Goal: Use online tool/utility: Utilize a website feature to perform a specific function

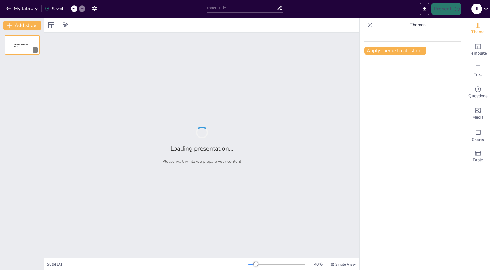
type input "Long-Term Monitoring of Oak Regeneration and Avian Responses to Silvicultural P…"
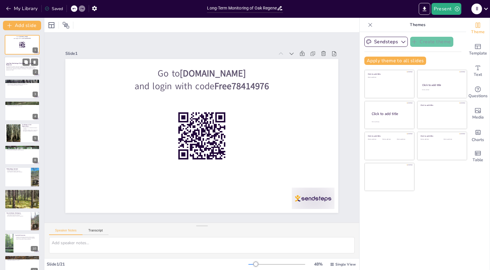
click at [18, 65] on p "Long-Term Monitoring of Oak Regeneration and Avian Responses" at bounding box center [22, 63] width 32 height 3
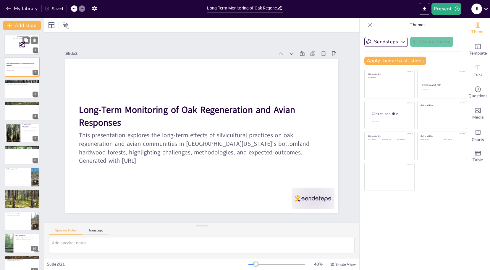
click at [21, 49] on div at bounding box center [22, 45] width 36 height 20
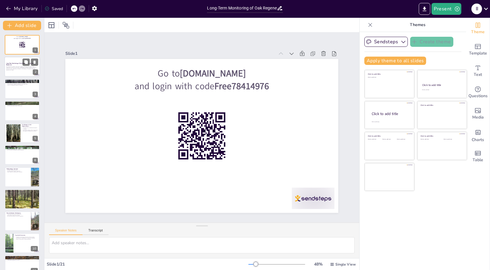
click at [17, 68] on p "This presentation explores the long-term effects of silvicultural practices on …" at bounding box center [22, 67] width 32 height 3
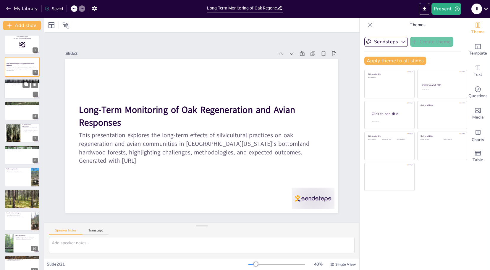
checkbox input "true"
click at [21, 92] on div at bounding box center [22, 89] width 36 height 20
type textarea "Bottomland hardwood forests are crucial for biodiversity and ecological health.…"
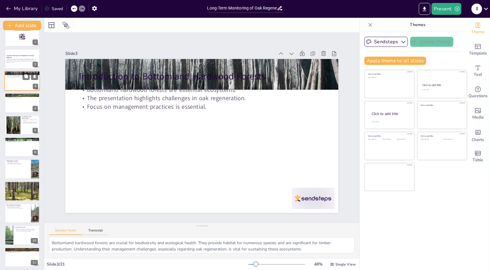
scroll to position [12, 0]
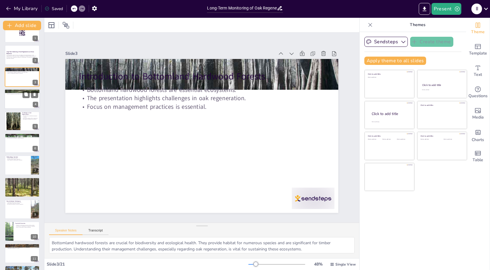
checkbox input "true"
click at [21, 97] on div at bounding box center [22, 99] width 36 height 20
type textarea "Oak trees provide habitat and food for numerous wildlife species, contributing …"
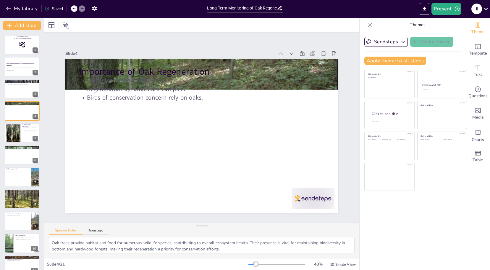
click at [16, 122] on div "Go to [DOMAIN_NAME] and login with code Free78414976 1 Long-Term Monitoring of …" at bounding box center [22, 265] width 44 height 460
checkbox input "true"
click at [21, 129] on div at bounding box center [22, 133] width 36 height 20
type textarea "Shade-tolerant species thrive in the low light conditions of mature bottomland …"
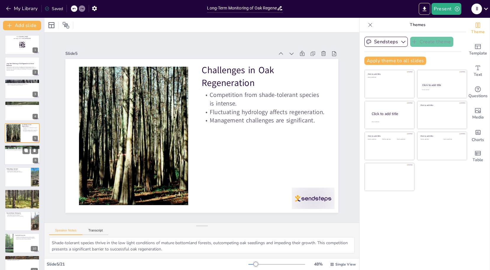
checkbox input "true"
click at [14, 155] on div at bounding box center [22, 155] width 36 height 20
type textarea "Understanding the long-term impacts of silvicultural treatments is essential fo…"
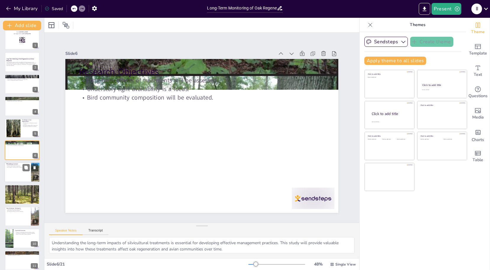
checkbox input "true"
click at [19, 167] on p "Data collection includes growth conditions." at bounding box center [17, 167] width 23 height 1
type textarea "The split-plot design allows for a comprehensive evaluation of the effects of v…"
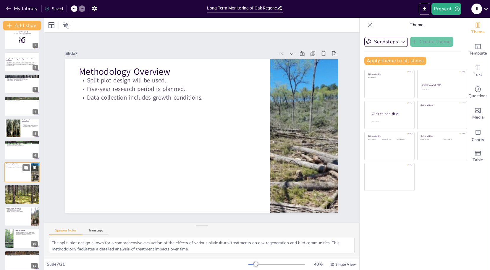
scroll to position [27, 0]
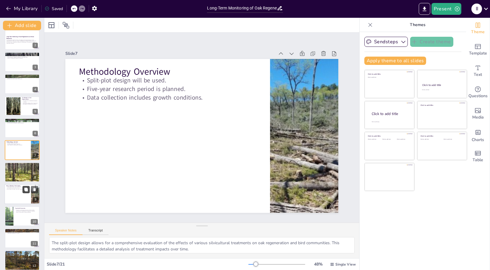
checkbox input "true"
click at [26, 190] on icon at bounding box center [26, 189] width 4 height 4
type textarea "Accurate tree measurements are essential for assessing growth and health. This …"
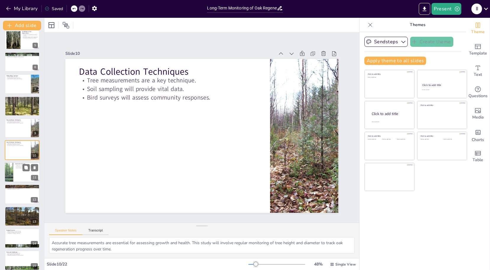
checkbox input "true"
click at [12, 178] on div at bounding box center [9, 172] width 27 height 20
type textarea "The research aims to deliver practical recommendations for forest managers base…"
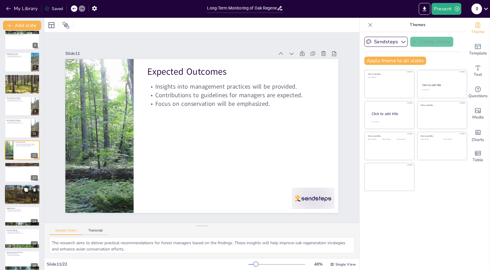
checkbox input "true"
click at [19, 199] on div at bounding box center [22, 194] width 36 height 27
type textarea "The five-year timeline allows for thorough data collection and analysis, ensuri…"
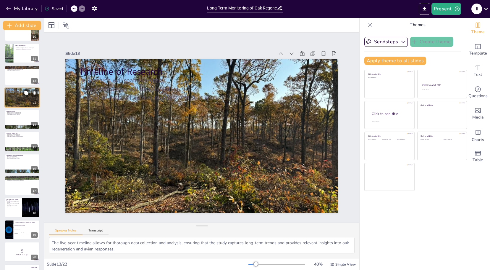
checkbox input "true"
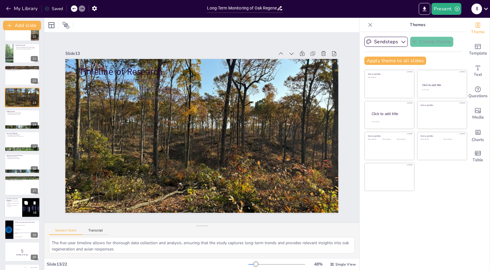
checkbox input "true"
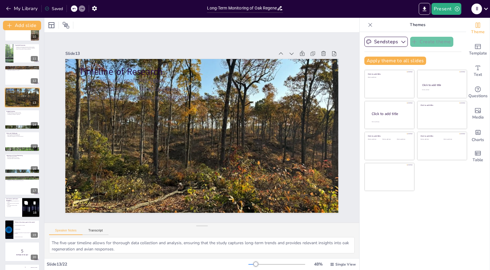
click at [17, 211] on div at bounding box center [22, 207] width 36 height 20
type textarea "Enhancing our understanding of oak regeneration dynamics is essential for devel…"
checkbox input "true"
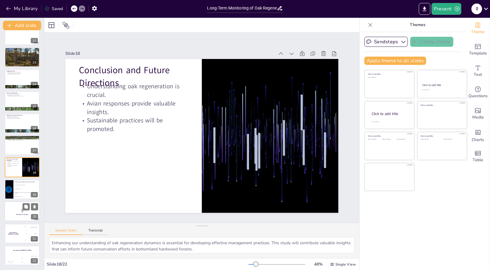
checkbox input "true"
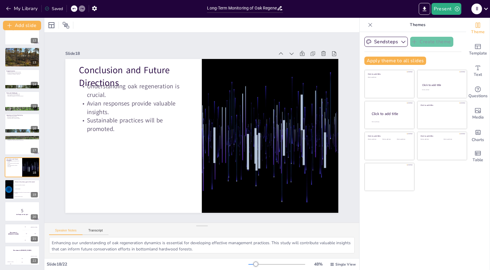
checkbox input "true"
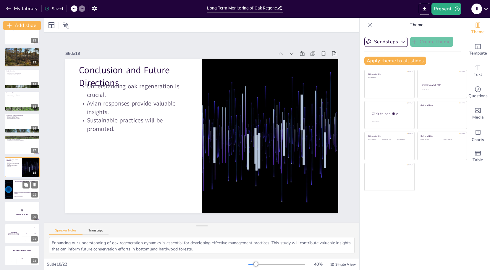
checkbox input "true"
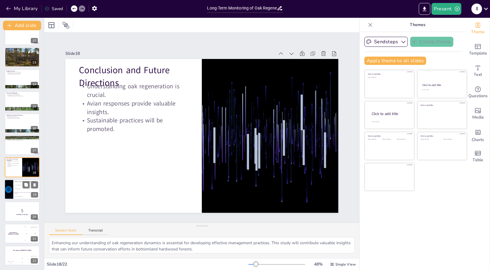
checkbox input "true"
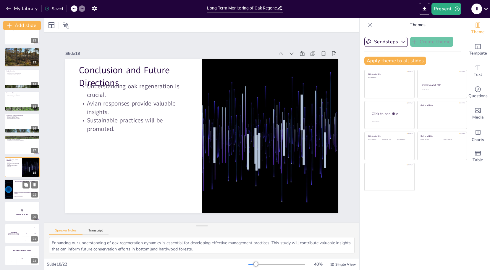
checkbox input "true"
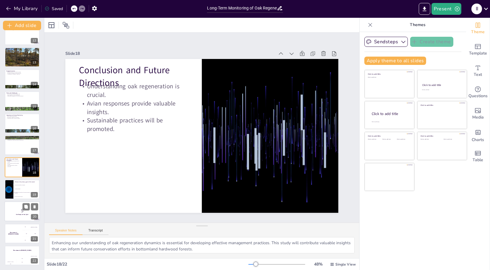
checkbox input "true"
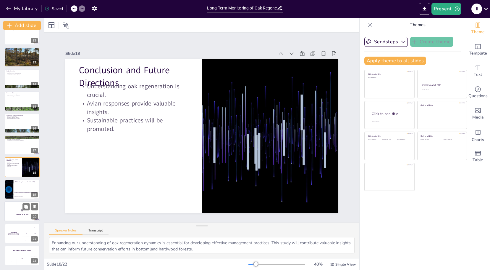
checkbox input "true"
click at [13, 210] on p "5" at bounding box center [22, 210] width 32 height 7
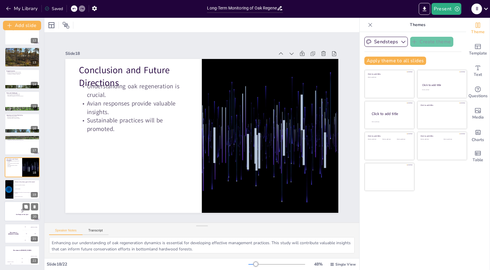
checkbox input "true"
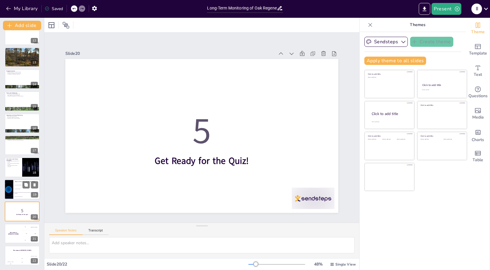
checkbox input "true"
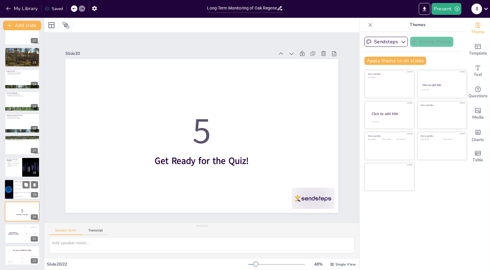
checkbox input "true"
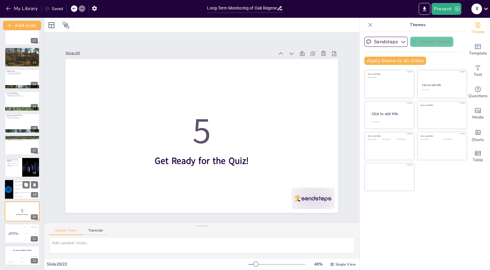
checkbox input "true"
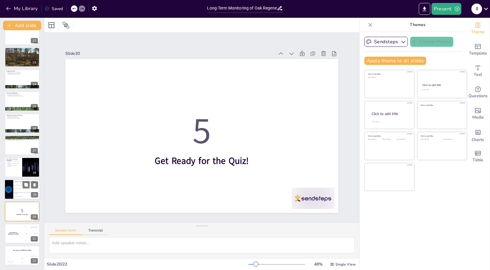
checkbox input "true"
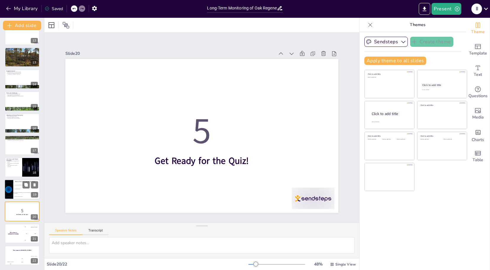
click at [12, 191] on div at bounding box center [9, 189] width 36 height 20
type textarea "The correct answer is option 3, which reflects the main focus of the study on t…"
checkbox input "true"
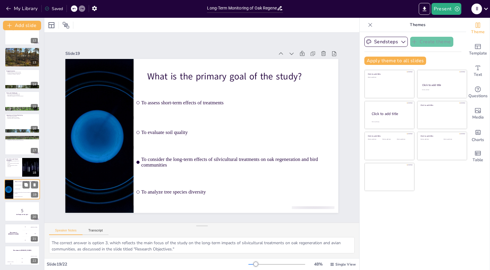
click at [12, 191] on div at bounding box center [9, 189] width 36 height 20
checkbox input "true"
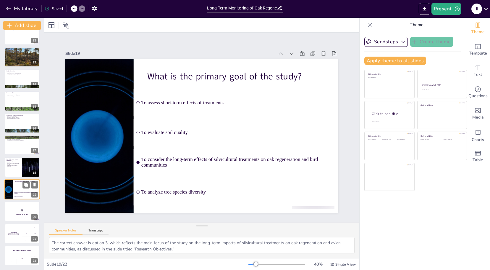
checkbox input "true"
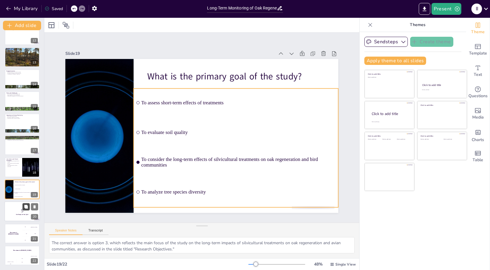
checkbox input "true"
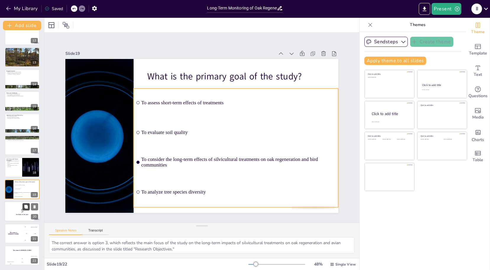
checkbox input "true"
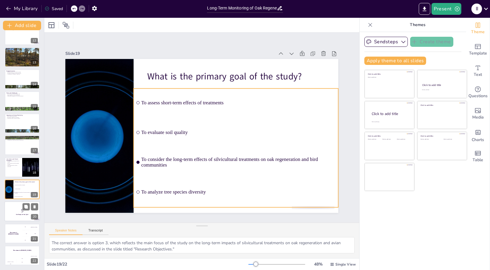
checkbox input "true"
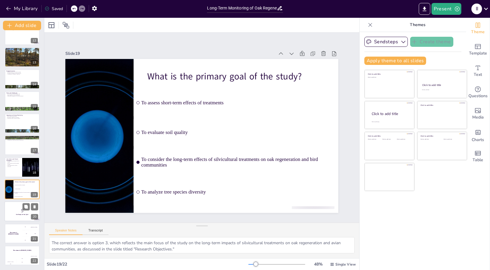
checkbox input "true"
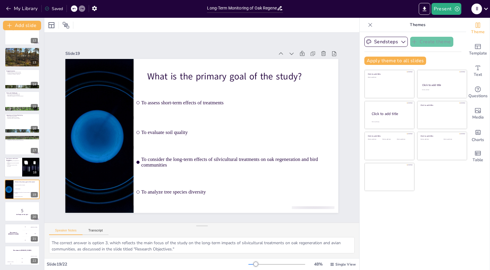
checkbox input "true"
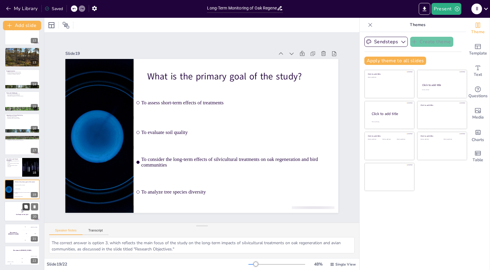
checkbox input "true"
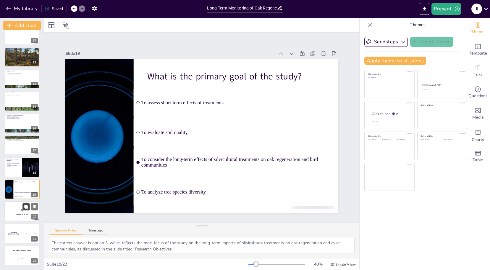
checkbox input "true"
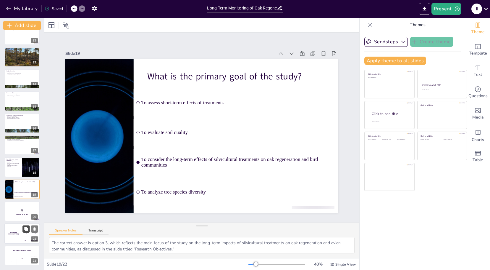
checkbox input "true"
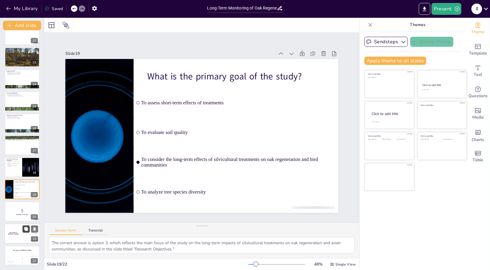
checkbox input "true"
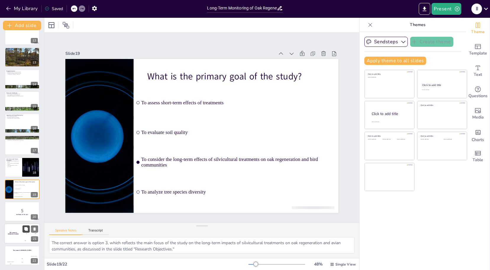
click at [23, 227] on button at bounding box center [25, 228] width 7 height 7
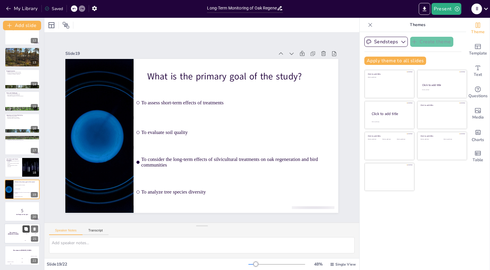
checkbox input "true"
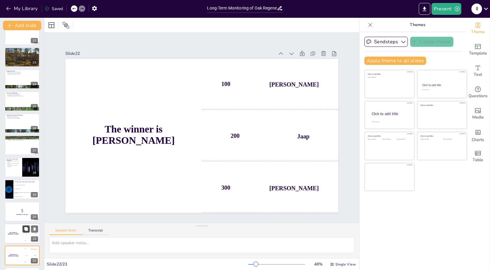
scroll to position [274, 0]
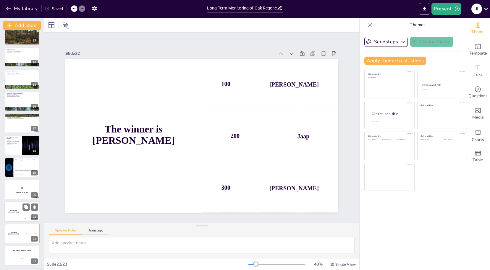
click at [16, 207] on div "The winner is [PERSON_NAME]" at bounding box center [13, 211] width 18 height 20
click at [19, 185] on div at bounding box center [22, 189] width 36 height 20
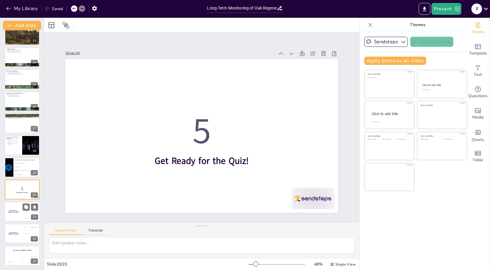
click at [15, 203] on div "The winner is [PERSON_NAME]" at bounding box center [13, 211] width 18 height 20
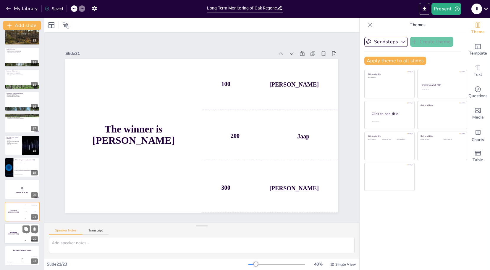
click at [17, 229] on div "The winner is [PERSON_NAME]" at bounding box center [13, 233] width 18 height 20
click at [19, 247] on div "The winner is [PERSON_NAME]" at bounding box center [22, 250] width 36 height 10
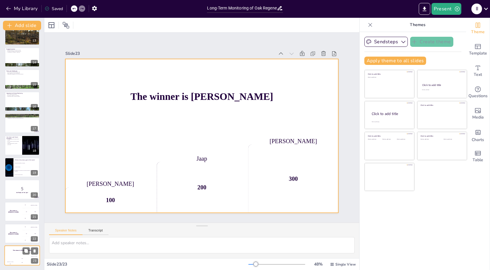
click at [21, 255] on div "The winner is [PERSON_NAME]" at bounding box center [22, 250] width 36 height 10
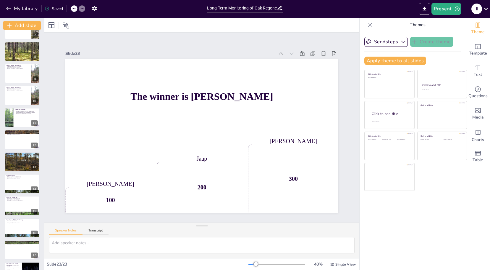
scroll to position [0, 0]
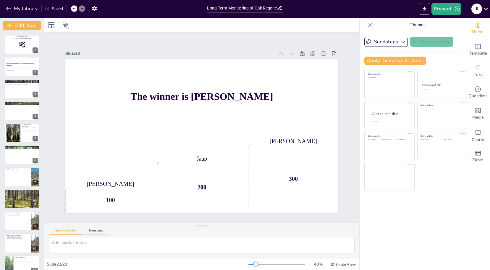
checkbox input "true"
click at [429, 12] on button "Export to PowerPoint" at bounding box center [425, 9] width 12 height 12
